Goal: Check status

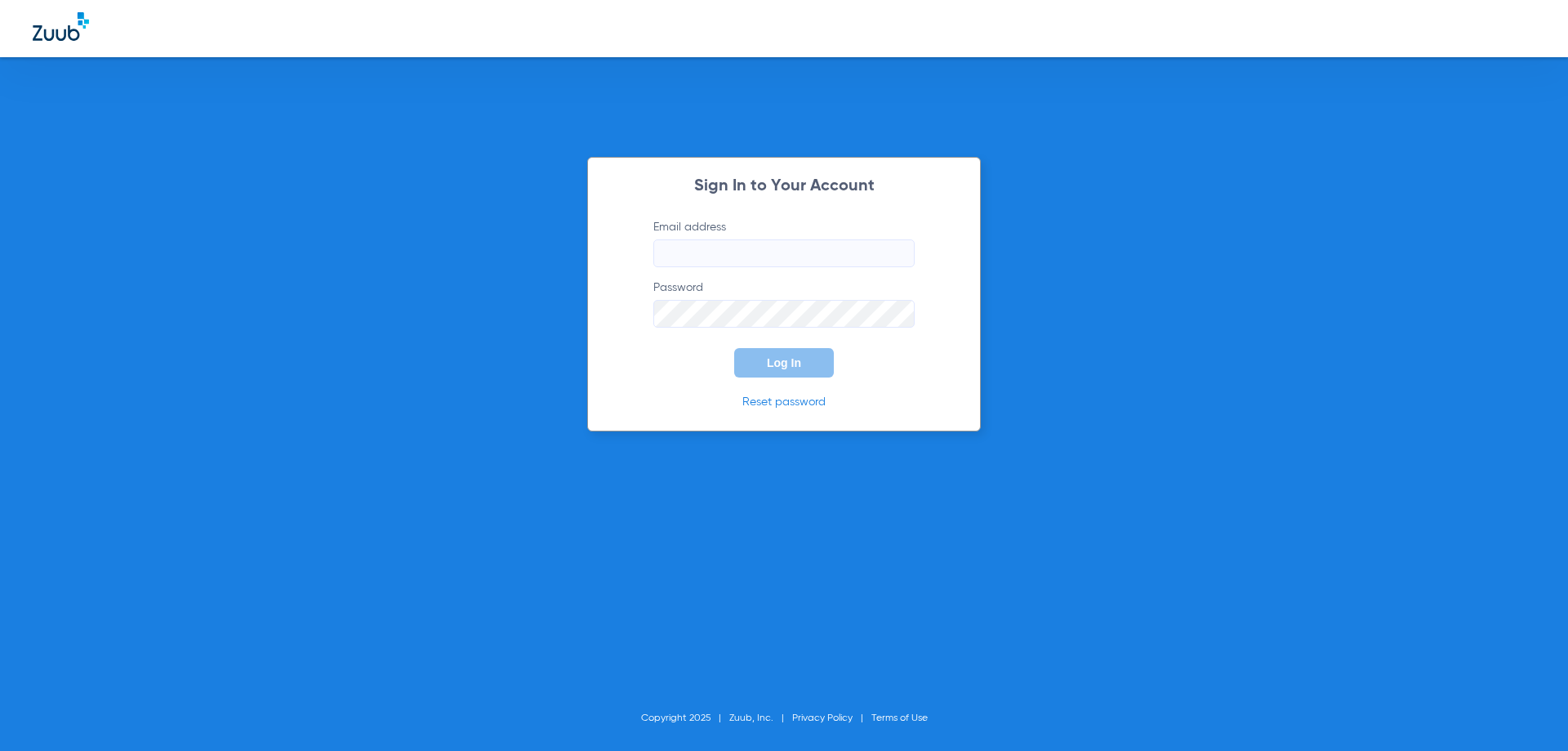
type input "[EMAIL_ADDRESS][DOMAIN_NAME]"
click at [805, 369] on button "Log In" at bounding box center [784, 362] width 99 height 29
type input "[EMAIL_ADDRESS][DOMAIN_NAME]"
click at [825, 370] on button "Log In" at bounding box center [784, 362] width 99 height 29
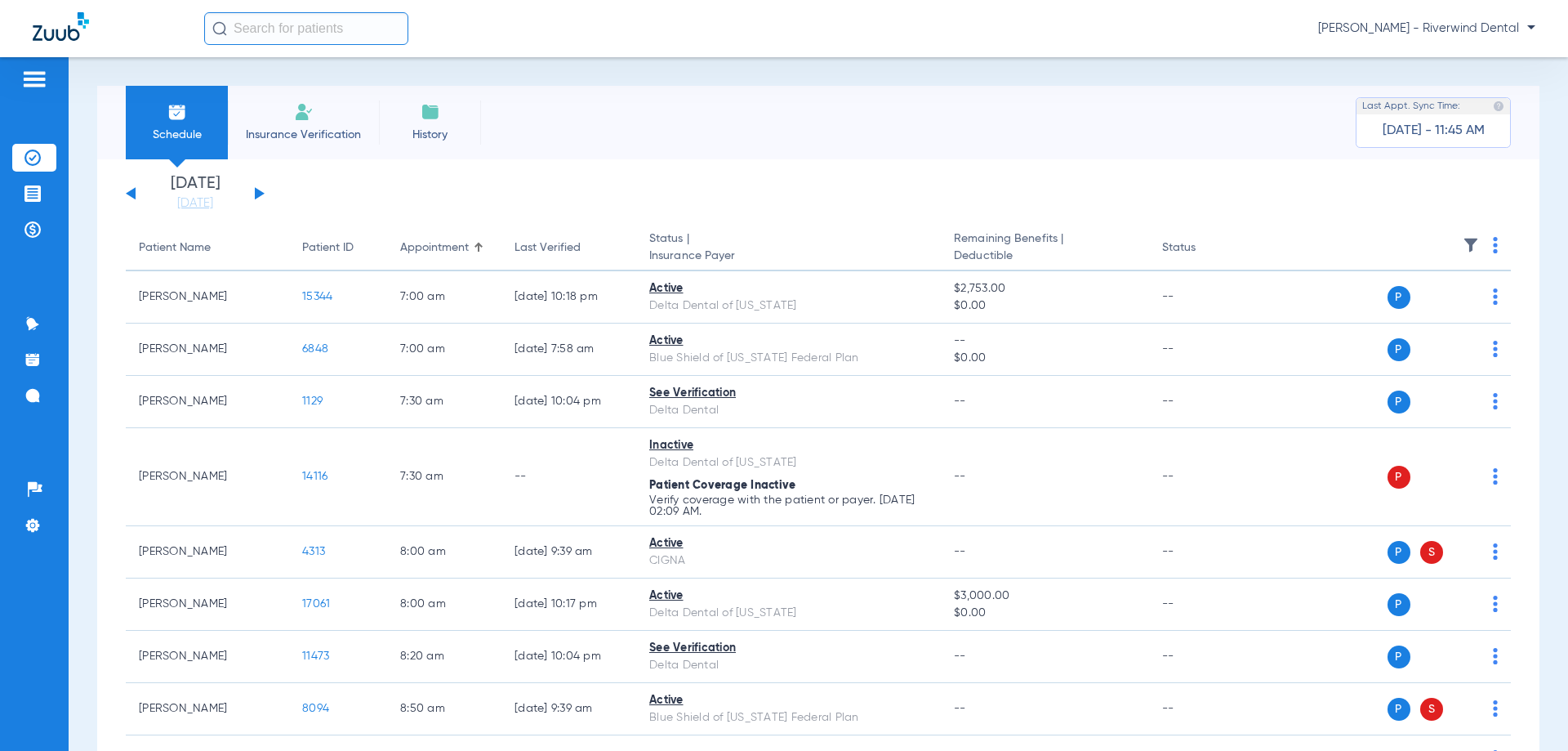
click at [263, 200] on div "[DATE] [DATE] [DATE] [DATE] [DATE] [DATE] [DATE] [DATE] [DATE] [DATE] [DATE] [D…" at bounding box center [194, 194] width 139 height 36
click at [262, 197] on div "[DATE] [DATE] [DATE] [DATE] [DATE] [DATE] [DATE] [DATE] [DATE] [DATE] [DATE] [D…" at bounding box center [194, 194] width 139 height 36
click at [258, 194] on button at bounding box center [260, 193] width 10 height 13
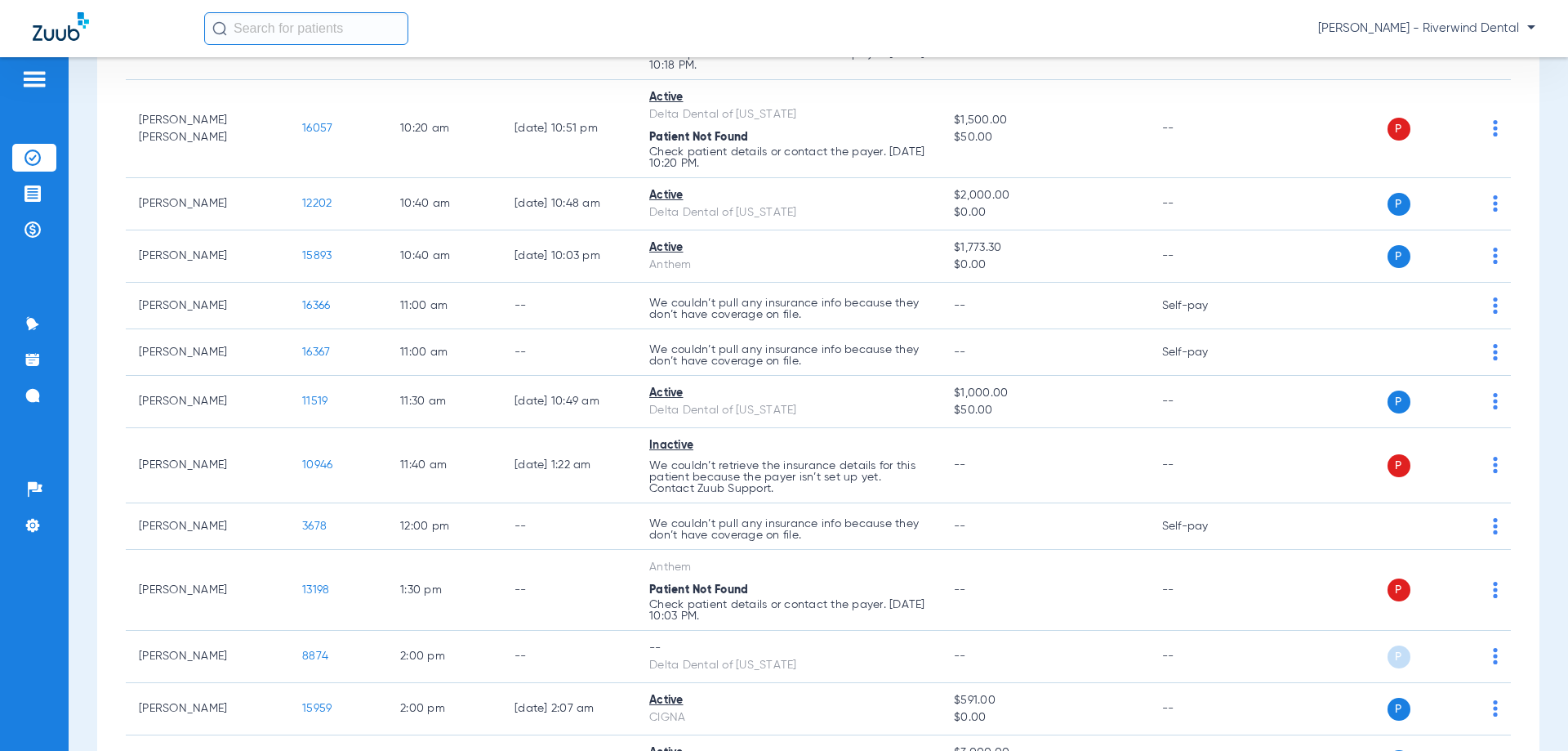
scroll to position [980, 0]
